Goal: Navigation & Orientation: Find specific page/section

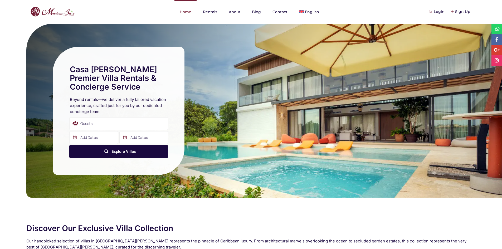
drag, startPoint x: 263, startPoint y: 91, endPoint x: 177, endPoint y: 19, distance: 112.2
click at [177, 19] on link "Home" at bounding box center [185, 12] width 22 height 24
click at [195, 17] on link "Contact" at bounding box center [280, 12] width 26 height 24
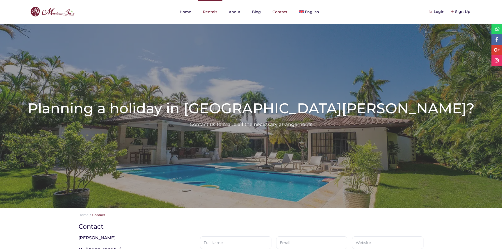
click at [212, 15] on link "Rentals" at bounding box center [209, 12] width 25 height 24
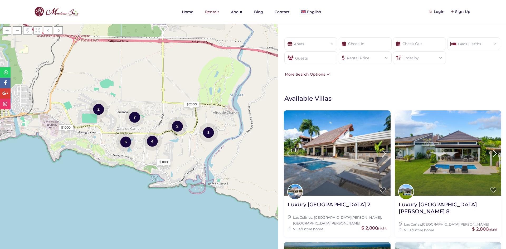
click at [431, 60] on div "Order by" at bounding box center [419, 56] width 44 height 9
click at [436, 61] on div "Order by" at bounding box center [419, 56] width 44 height 9
click at [417, 61] on div "Order by Most recent Oldest Price (low to high) Price (high to low) Title (A-Z)…" at bounding box center [419, 57] width 53 height 13
click at [406, 58] on div "Order by" at bounding box center [419, 56] width 44 height 9
click at [396, 60] on icon at bounding box center [398, 57] width 5 height 13
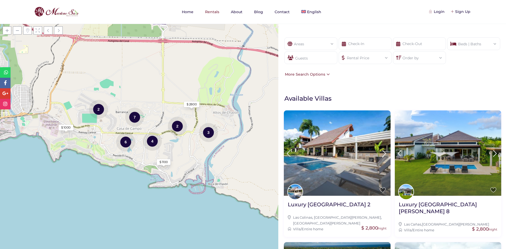
click at [373, 60] on div "Rental Price" at bounding box center [365, 56] width 44 height 9
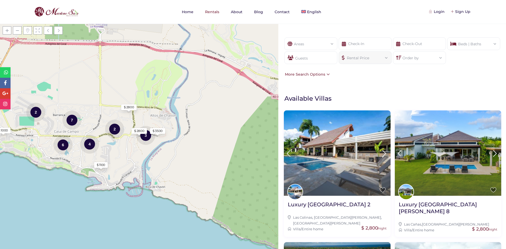
click at [415, 61] on div "Order by Most recent Oldest Price (low to high) Price (high to low) Title (A-Z)…" at bounding box center [419, 57] width 53 height 13
click at [419, 60] on div "Order by" at bounding box center [419, 56] width 44 height 9
click at [185, 16] on link "Home" at bounding box center [187, 12] width 22 height 24
